Goal: Check status

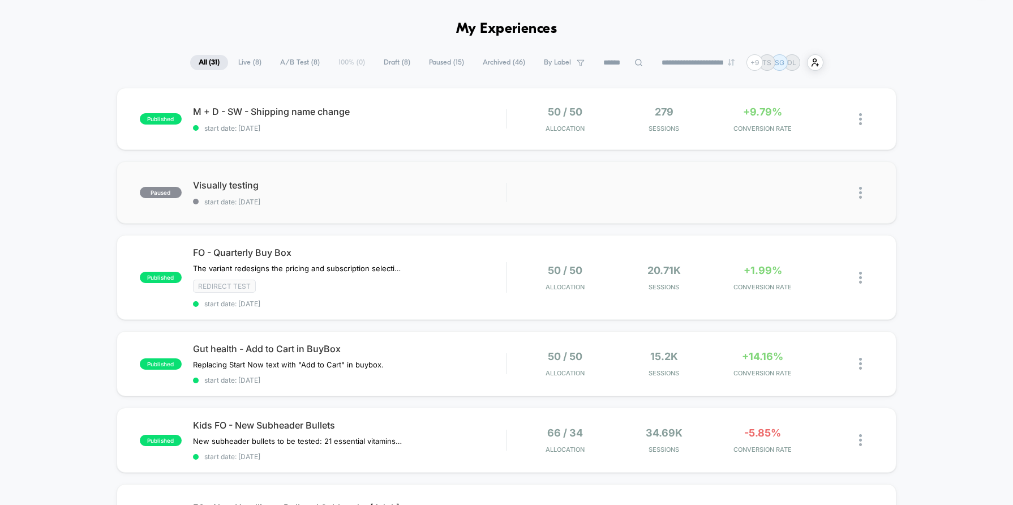
scroll to position [84, 0]
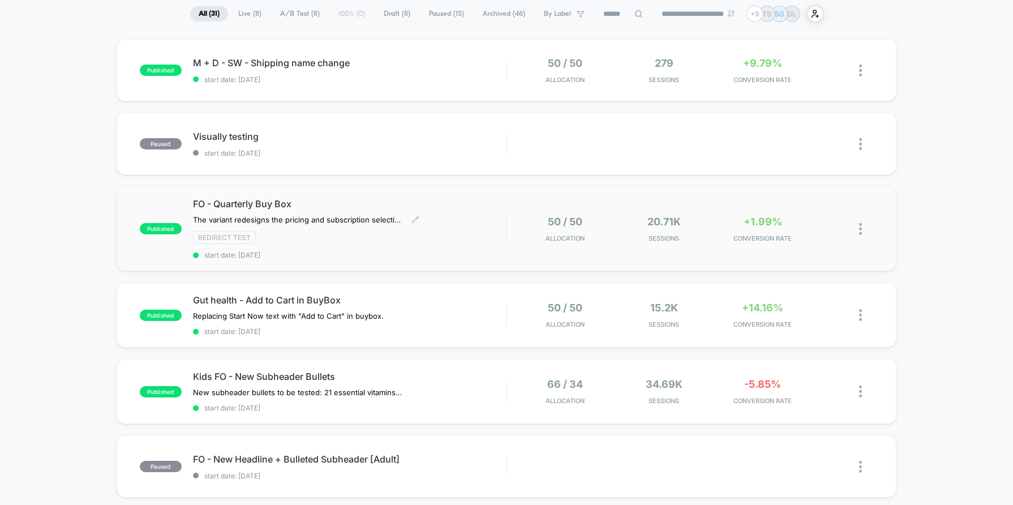
click at [473, 216] on div "FO - Quarterly Buy Box The variant redesigns the pricing and subscription selec…" at bounding box center [349, 228] width 313 height 61
